Goal: Task Accomplishment & Management: Manage account settings

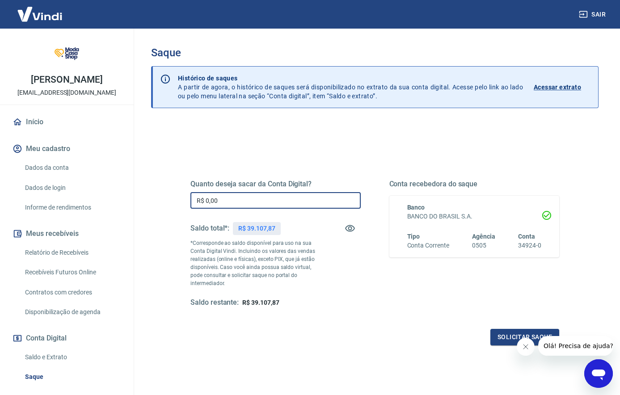
click at [290, 195] on input "R$ 0,00" at bounding box center [275, 200] width 170 height 17
type input "R$ 39.107,87"
click at [522, 349] on icon "Fechar mensagem da empresa" at bounding box center [525, 346] width 7 height 7
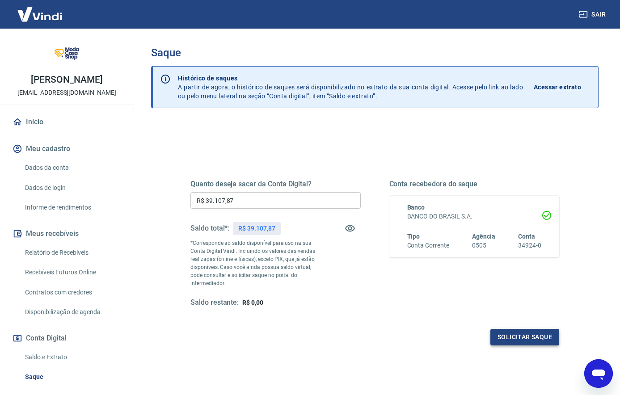
click at [522, 344] on button "Solicitar saque" at bounding box center [524, 337] width 69 height 17
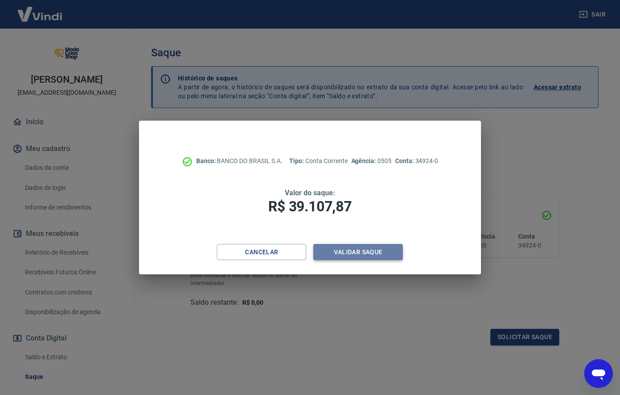
click at [370, 254] on button "Validar saque" at bounding box center [357, 252] width 89 height 17
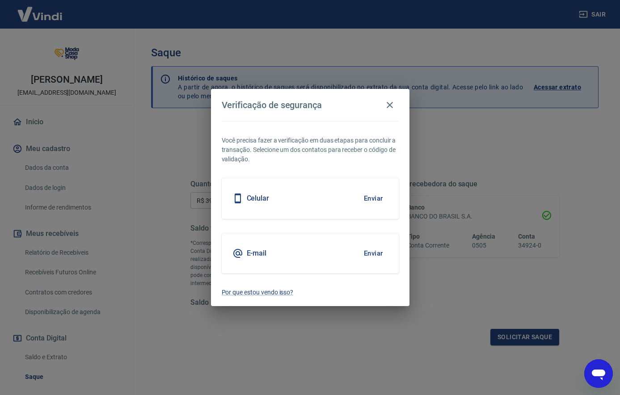
click at [377, 199] on button "Enviar" at bounding box center [373, 198] width 29 height 19
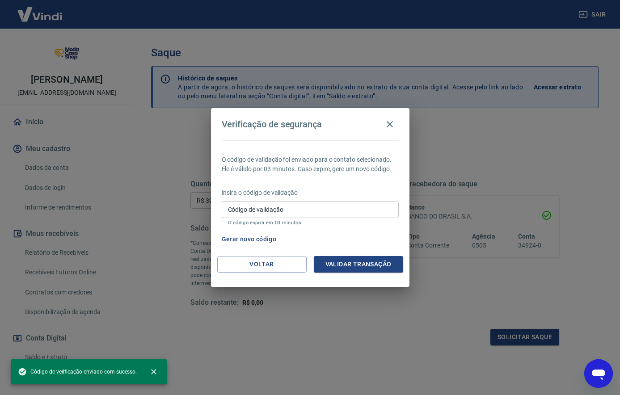
click at [367, 202] on input "Código de validação" at bounding box center [310, 209] width 177 height 17
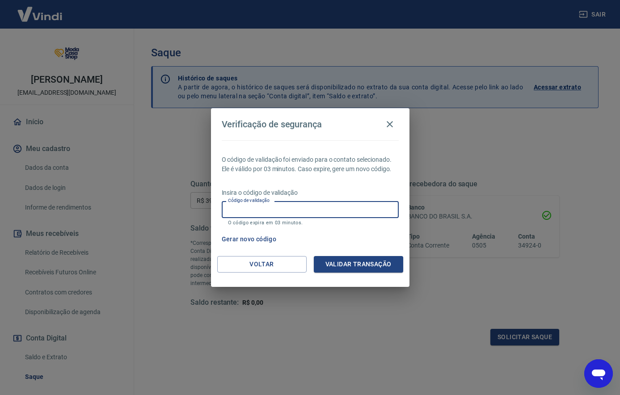
click at [263, 236] on button "Gerar novo código" at bounding box center [249, 239] width 62 height 17
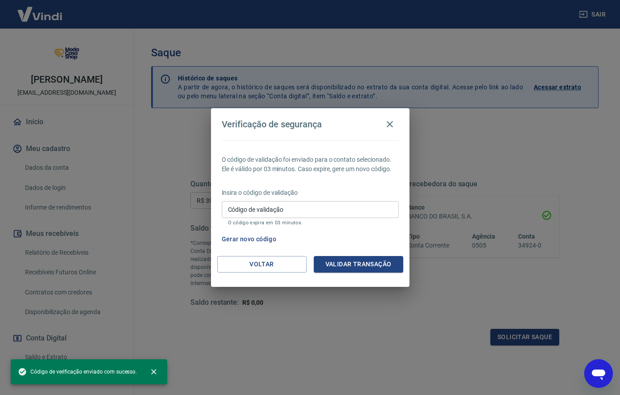
click at [305, 212] on input "Código de validação" at bounding box center [310, 209] width 177 height 17
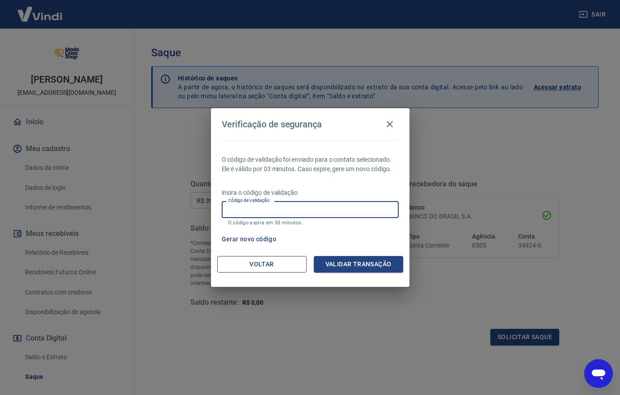
click at [271, 256] on div "Verificação de segurança O código de validação foi enviado para o contato selec…" at bounding box center [310, 197] width 198 height 178
click at [271, 262] on button "Voltar" at bounding box center [261, 264] width 89 height 17
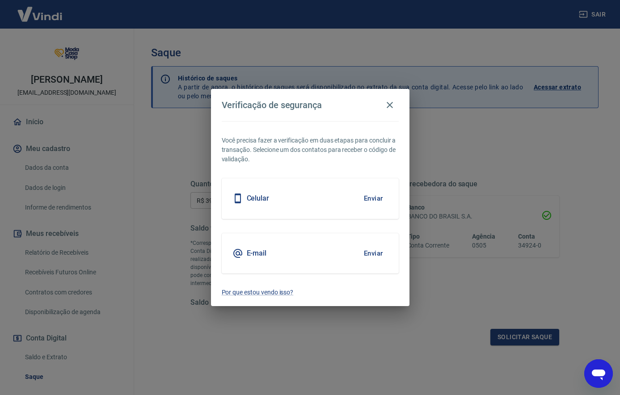
click at [357, 251] on div "E-mail Enviar" at bounding box center [310, 253] width 177 height 40
click at [366, 253] on button "Enviar" at bounding box center [373, 253] width 29 height 19
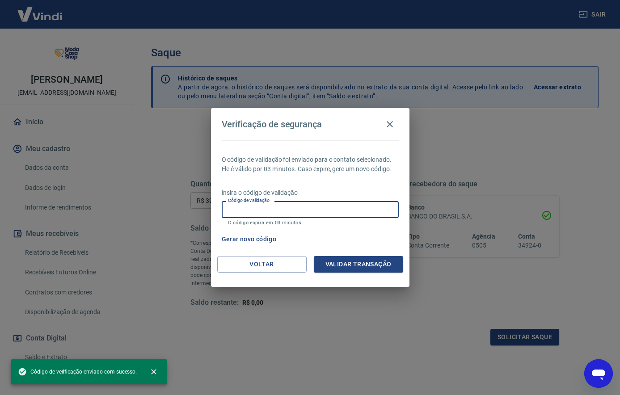
click at [315, 210] on input "Código de validação" at bounding box center [310, 209] width 177 height 17
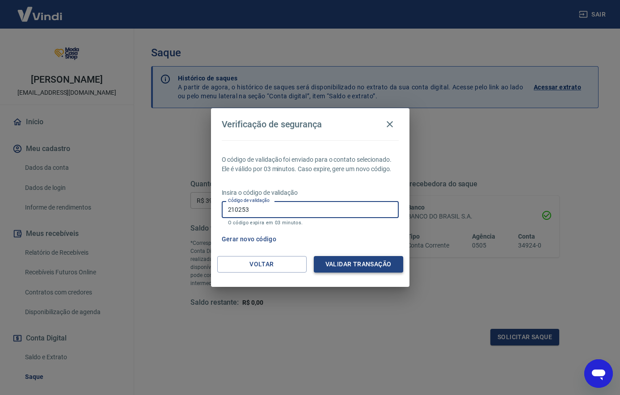
type input "210253"
click at [356, 265] on button "Validar transação" at bounding box center [358, 264] width 89 height 17
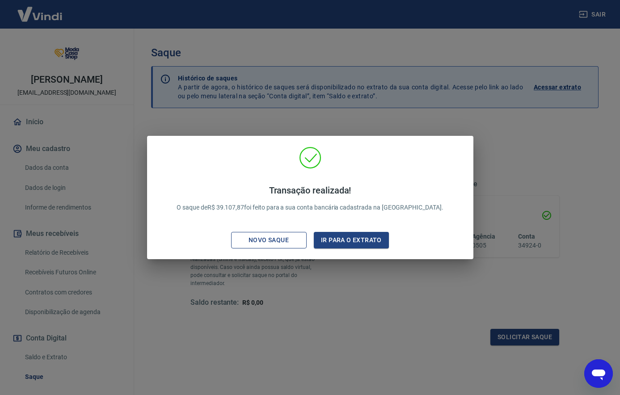
click at [278, 239] on div "Novo saque" at bounding box center [269, 240] width 62 height 11
